Goal: Task Accomplishment & Management: Manage account settings

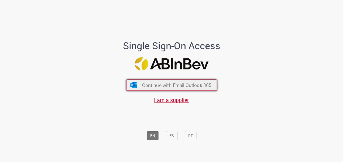
click at [172, 85] on span "Continue with Email Outlook 365" at bounding box center [176, 85] width 69 height 6
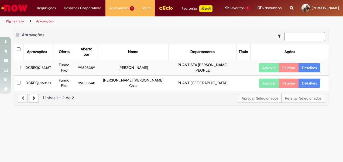
click at [271, 63] on button "Aprovar" at bounding box center [269, 67] width 20 height 9
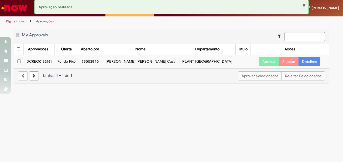
click at [268, 62] on button "Aprovar" at bounding box center [269, 61] width 20 height 9
